Goal: Task Accomplishment & Management: Use online tool/utility

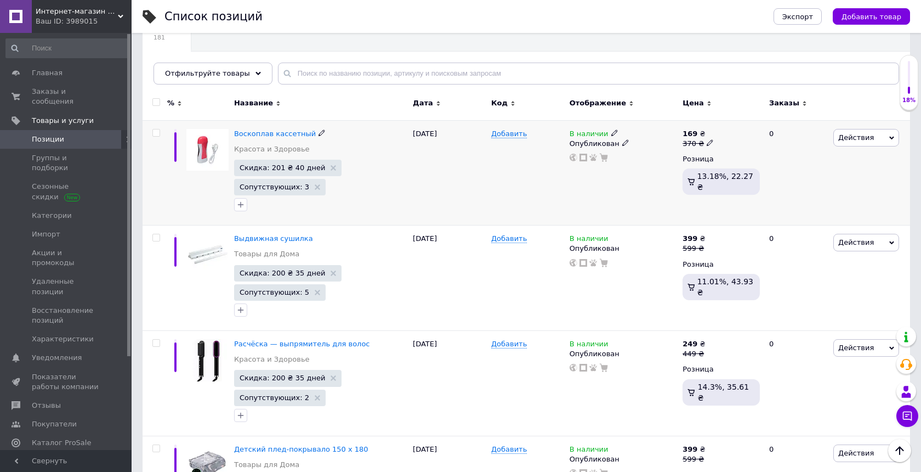
scroll to position [90, 0]
click at [506, 134] on span "Добавить" at bounding box center [509, 135] width 36 height 9
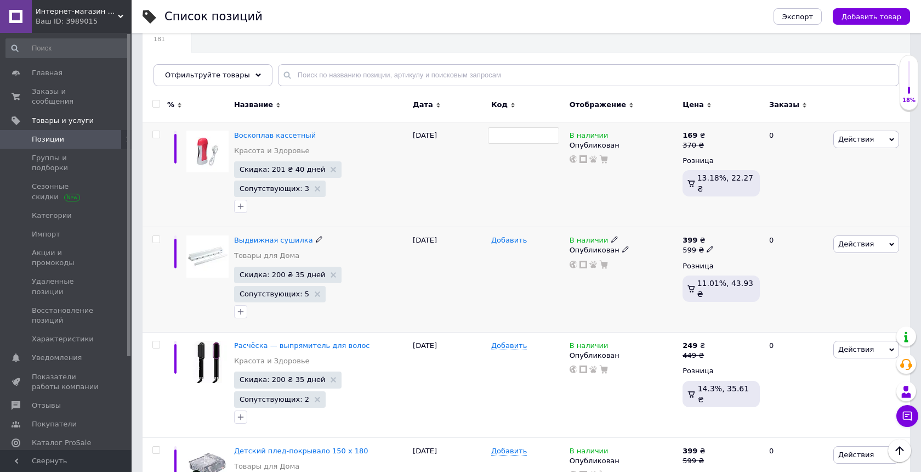
click at [509, 243] on span "Добавить" at bounding box center [509, 240] width 36 height 9
click at [500, 345] on span "Добавить" at bounding box center [509, 345] width 36 height 9
click at [509, 241] on span "Добавить" at bounding box center [509, 240] width 36 height 9
click at [510, 135] on span "Добавить" at bounding box center [509, 135] width 36 height 9
paste input "7163"
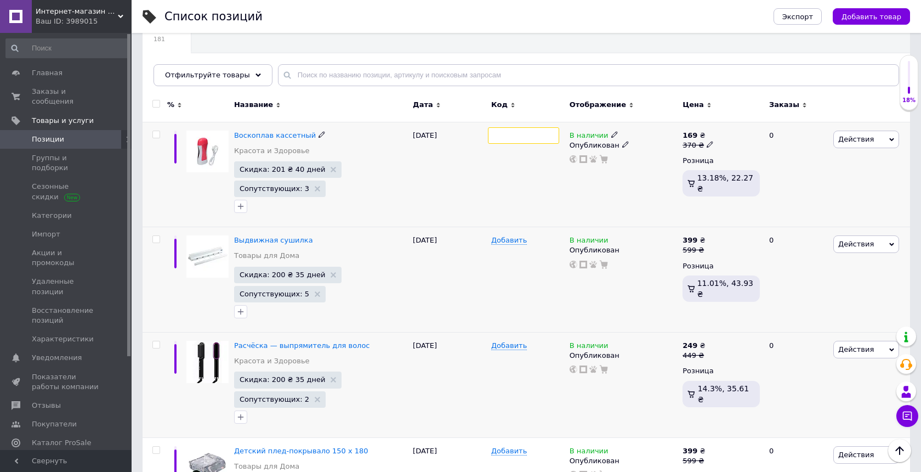
type input "7163"
click at [575, 47] on div "Все 181 Ok Отфильтровано... Сохранить" at bounding box center [527, 54] width 768 height 90
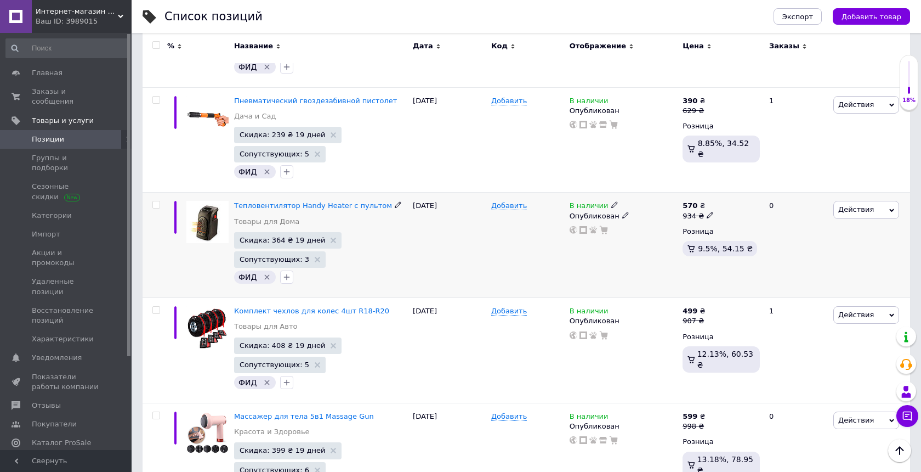
scroll to position [3015, 0]
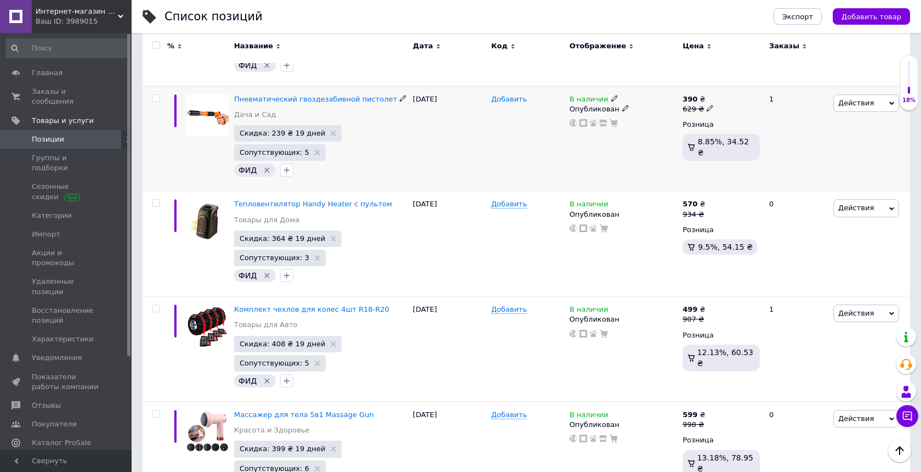
click at [505, 103] on span "Добавить" at bounding box center [509, 99] width 36 height 9
click at [495, 138] on div at bounding box center [528, 138] width 78 height 105
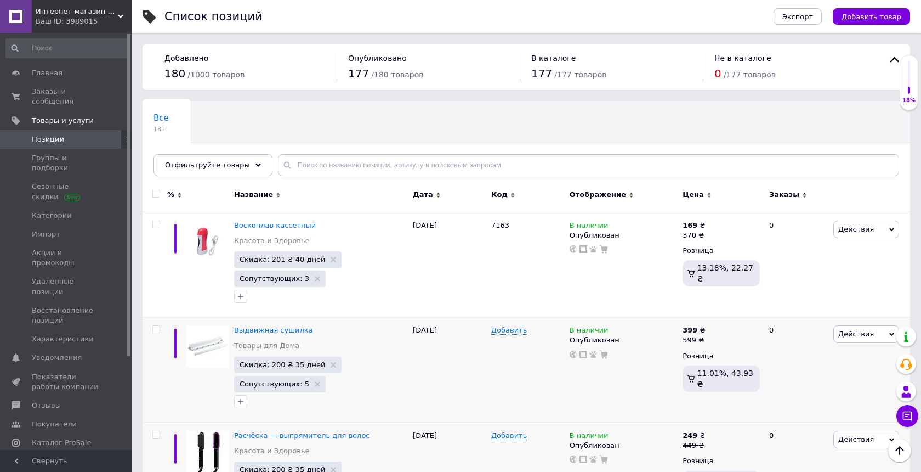
scroll to position [0, 0]
click at [301, 164] on input "text" at bounding box center [588, 165] width 621 height 22
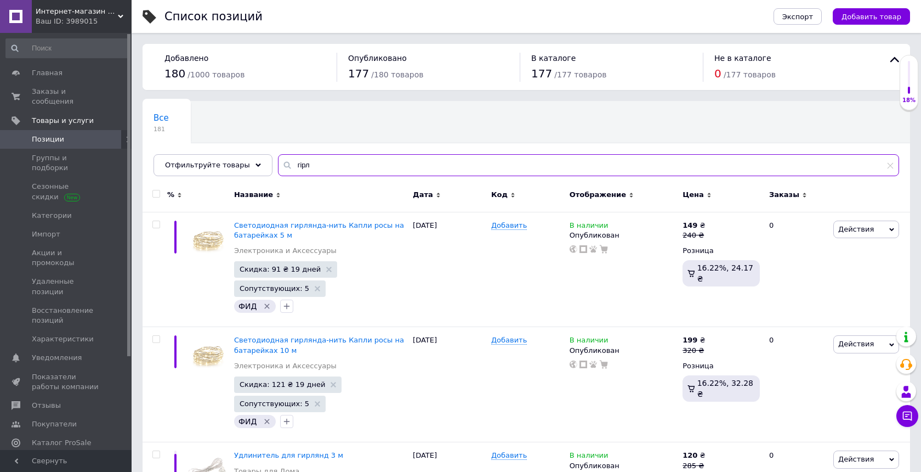
type input "гірл"
click at [303, 166] on input "гірл" at bounding box center [588, 165] width 621 height 22
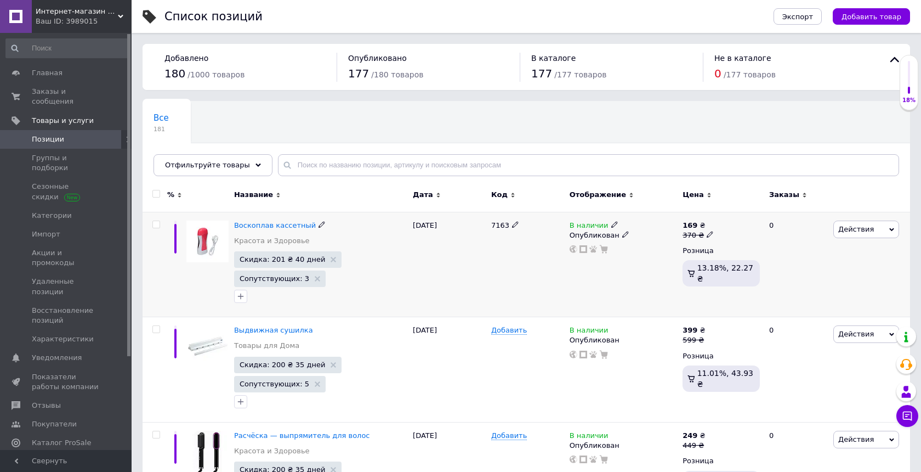
click at [515, 225] on use at bounding box center [515, 224] width 6 height 6
click at [506, 225] on input "7163" at bounding box center [523, 225] width 71 height 16
click at [506, 227] on span "Добавить" at bounding box center [509, 225] width 36 height 9
click at [506, 326] on span "Добавить" at bounding box center [509, 330] width 36 height 9
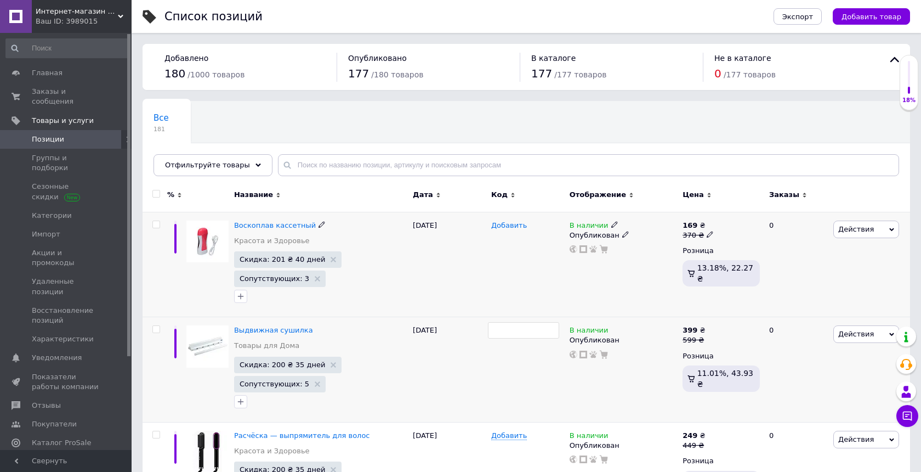
click at [509, 229] on span "Добавить" at bounding box center [509, 225] width 36 height 9
click at [508, 248] on div at bounding box center [528, 264] width 78 height 105
click at [512, 222] on span "Добавить" at bounding box center [509, 225] width 36 height 9
type input "7163"
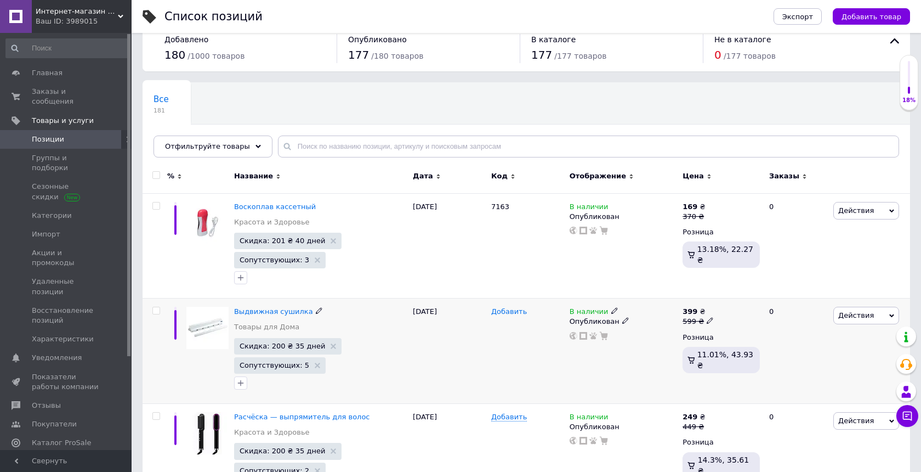
click at [513, 313] on span "Добавить" at bounding box center [509, 311] width 36 height 9
type input "62"
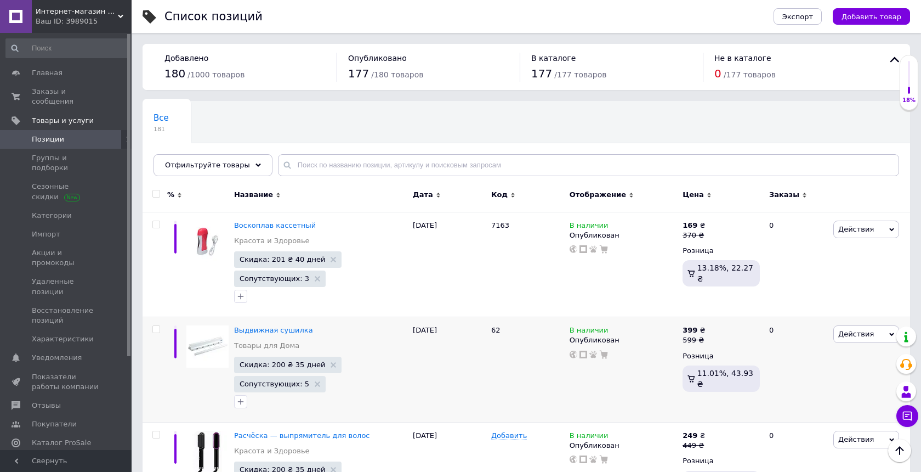
scroll to position [0, 0]
click at [341, 169] on input "text" at bounding box center [588, 165] width 621 height 22
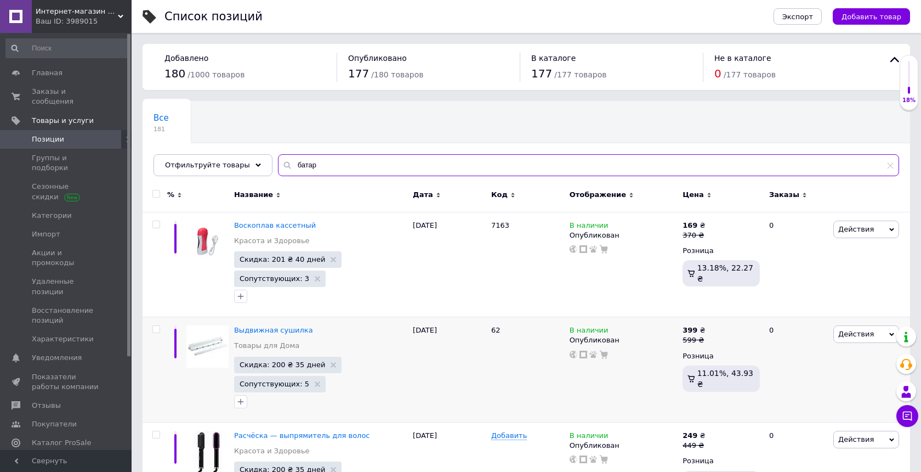
type input "батар"
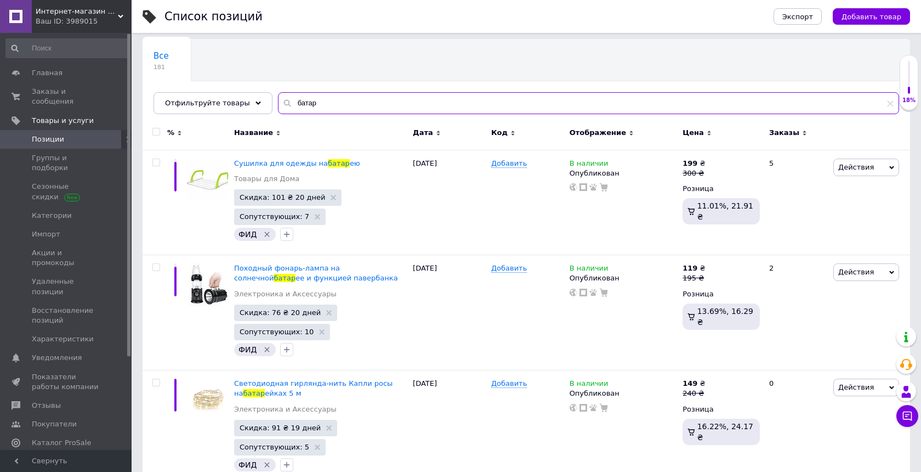
scroll to position [63, 0]
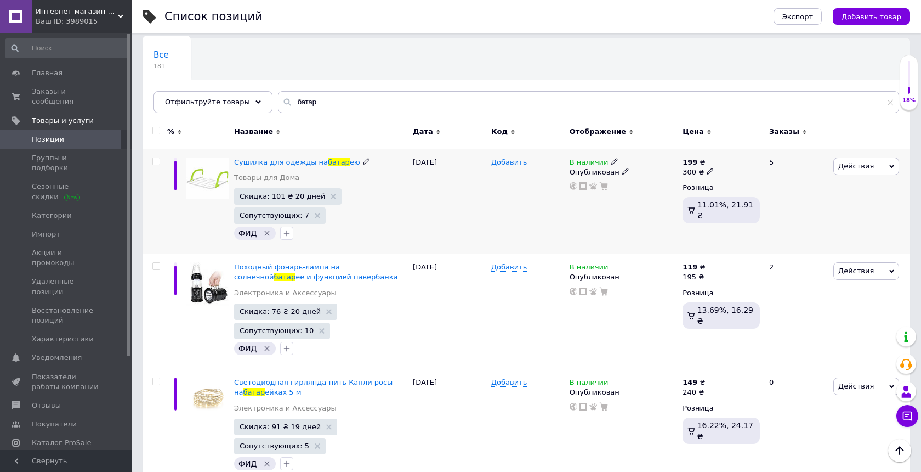
click at [519, 167] on span "Добавить" at bounding box center [509, 162] width 36 height 9
type input "578"
click at [513, 161] on icon at bounding box center [511, 161] width 7 height 7
click at [506, 161] on input "578" at bounding box center [523, 162] width 71 height 16
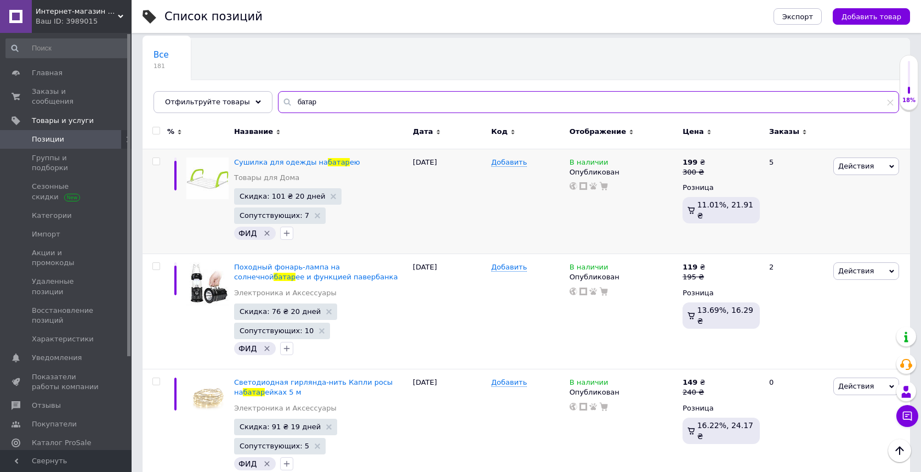
click at [320, 103] on input "батар" at bounding box center [588, 102] width 621 height 22
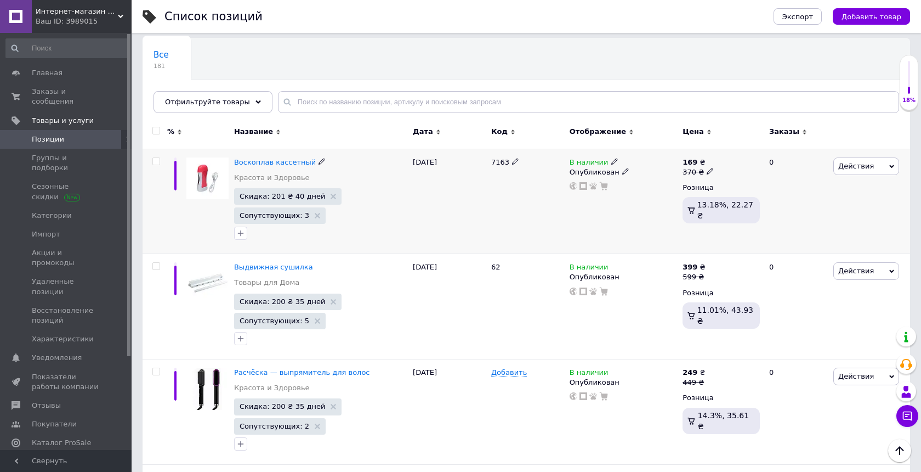
click at [501, 162] on span "7163" at bounding box center [500, 162] width 18 height 8
click at [514, 163] on icon at bounding box center [515, 161] width 7 height 7
click at [506, 163] on input "7163" at bounding box center [523, 162] width 71 height 16
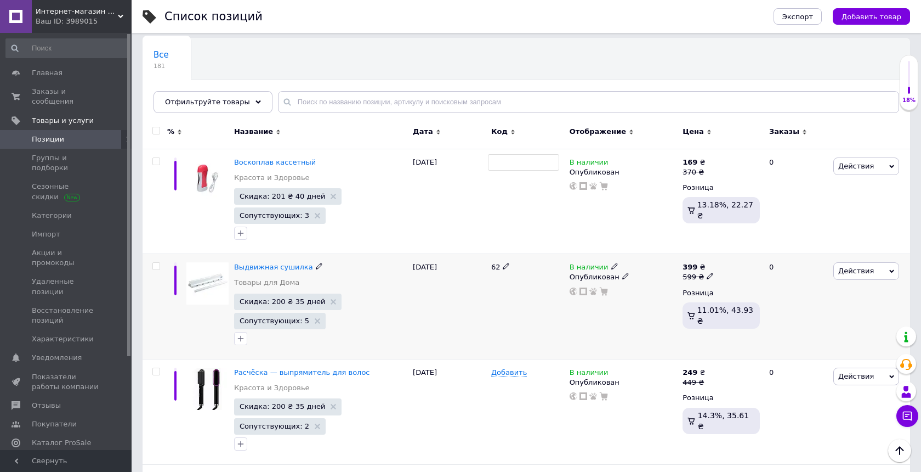
click at [508, 266] on use at bounding box center [506, 266] width 6 height 6
click at [503, 266] on input "62" at bounding box center [523, 267] width 71 height 16
click at [507, 164] on span "Добавить" at bounding box center [509, 162] width 36 height 9
click at [495, 207] on div at bounding box center [528, 201] width 78 height 105
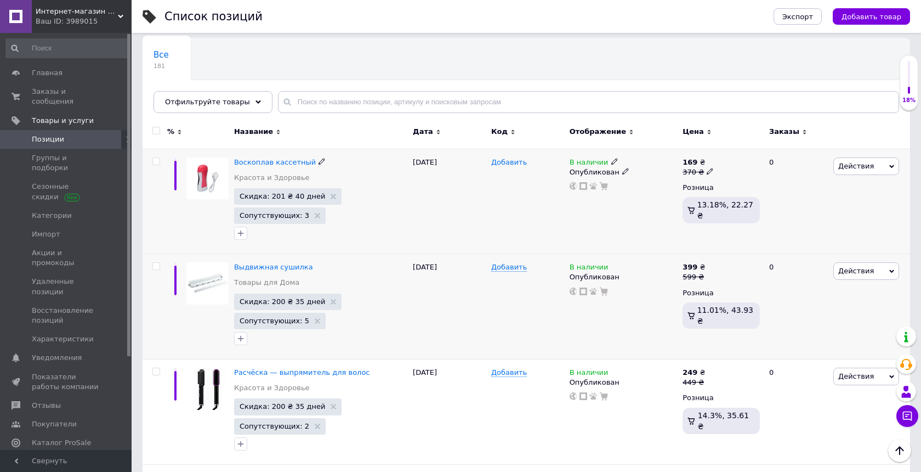
click at [517, 165] on span "Добавить" at bounding box center [509, 162] width 36 height 9
type input "7163"
click at [517, 270] on span "Добавить" at bounding box center [509, 267] width 36 height 9
type input "62"
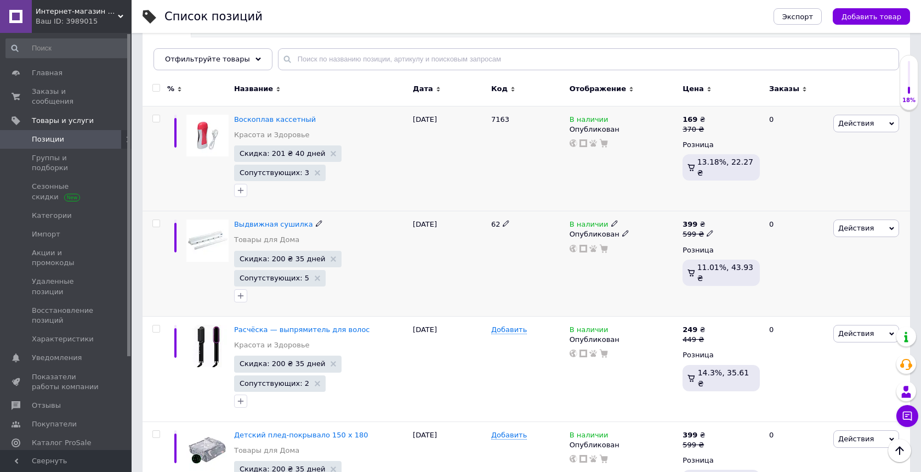
scroll to position [104, 0]
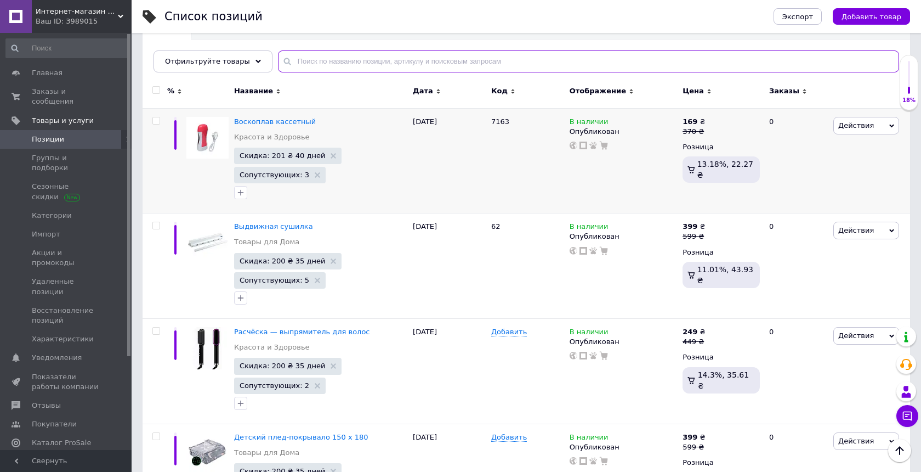
click at [355, 58] on input "text" at bounding box center [588, 61] width 621 height 22
type input "с"
type input "батар"
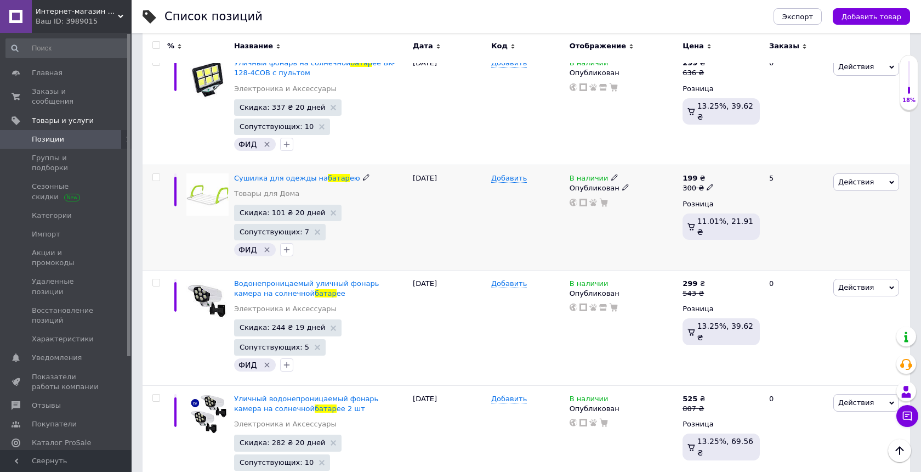
scroll to position [736, 0]
click at [503, 184] on span "Добавить" at bounding box center [509, 179] width 36 height 9
type input "578"
